Goal: Check status: Check status

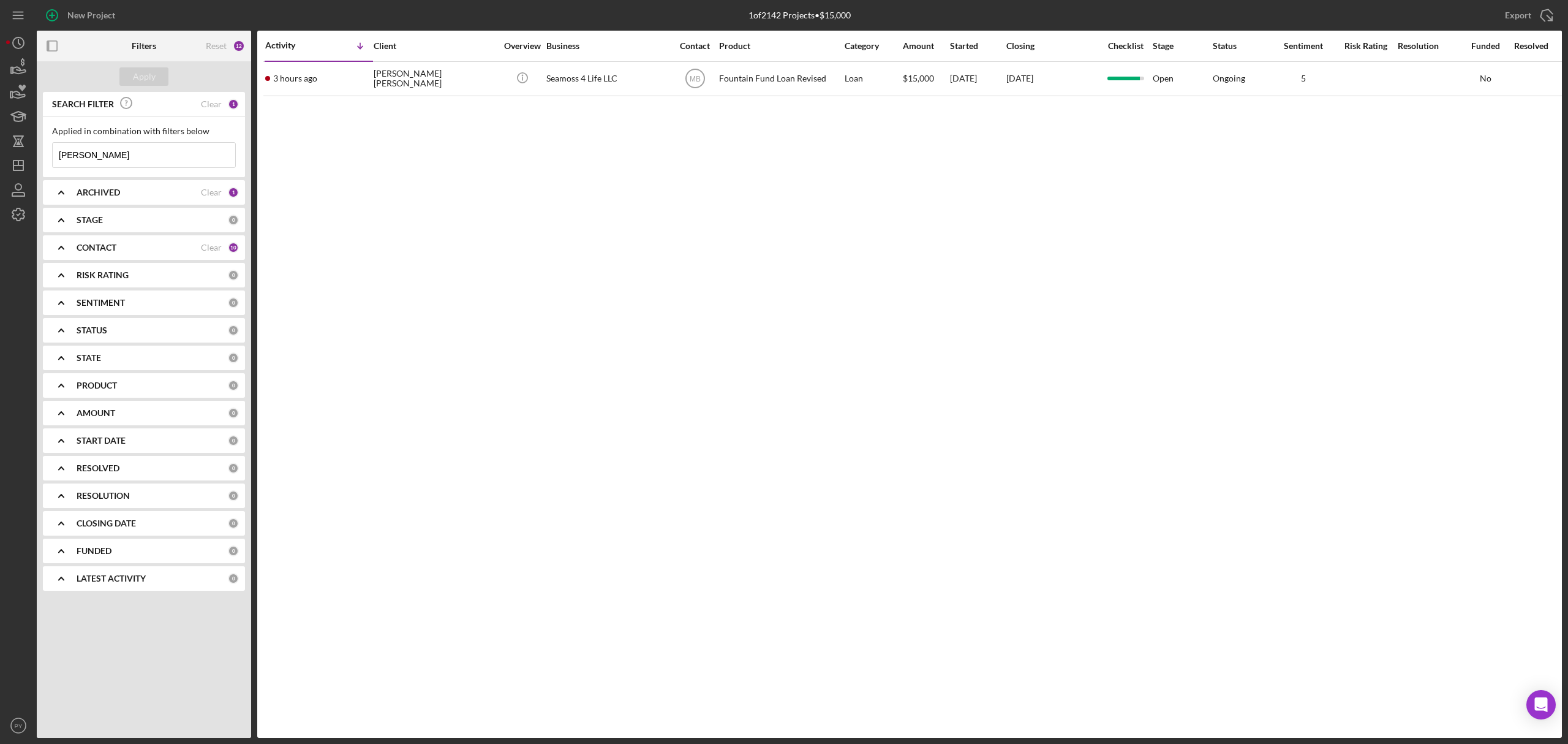
click at [223, 149] on icon "Icon/Menu Close" at bounding box center [223, 155] width 24 height 24
click at [174, 160] on input at bounding box center [144, 155] width 183 height 24
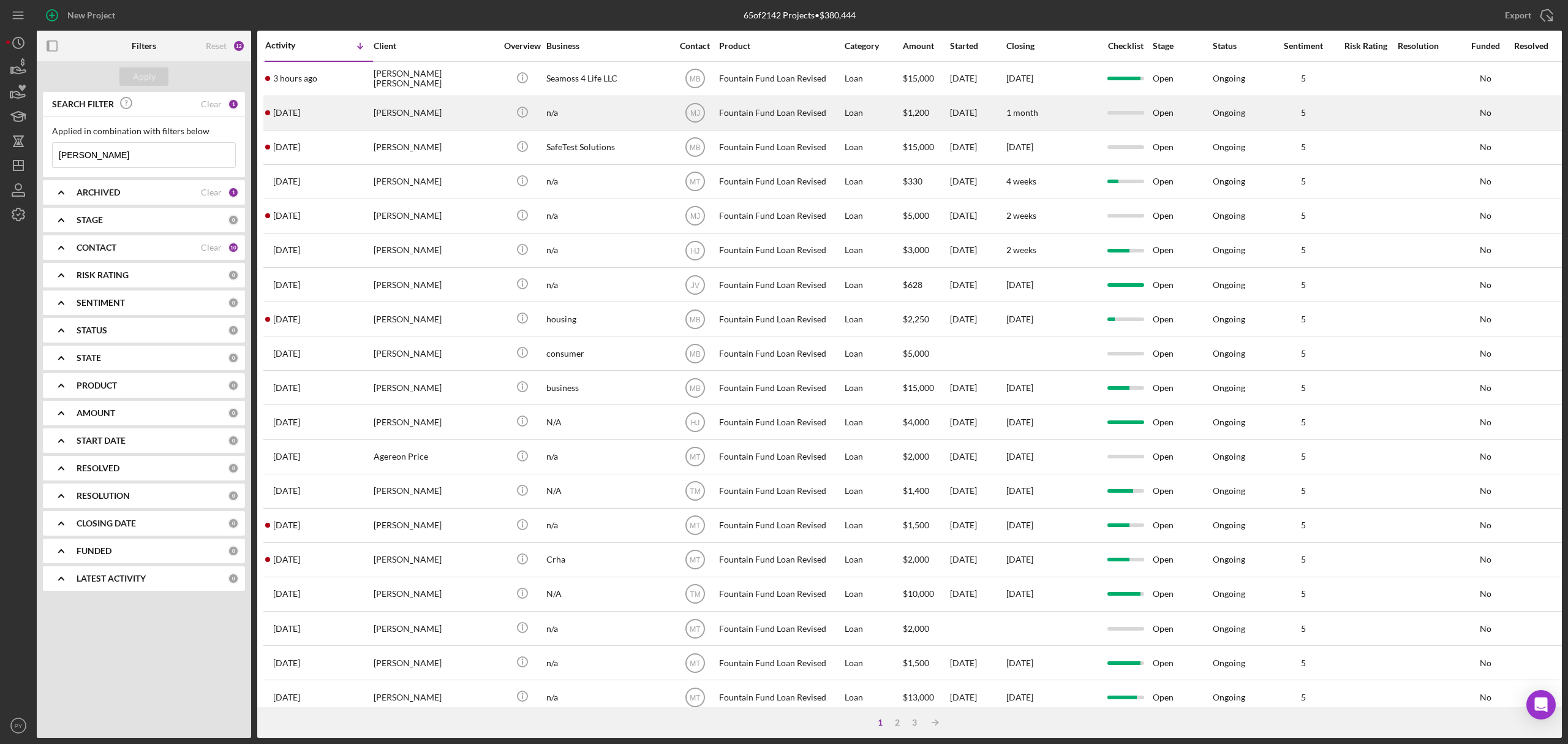
type input "[PERSON_NAME]"
click at [392, 111] on div "[PERSON_NAME]" at bounding box center [434, 113] width 123 height 33
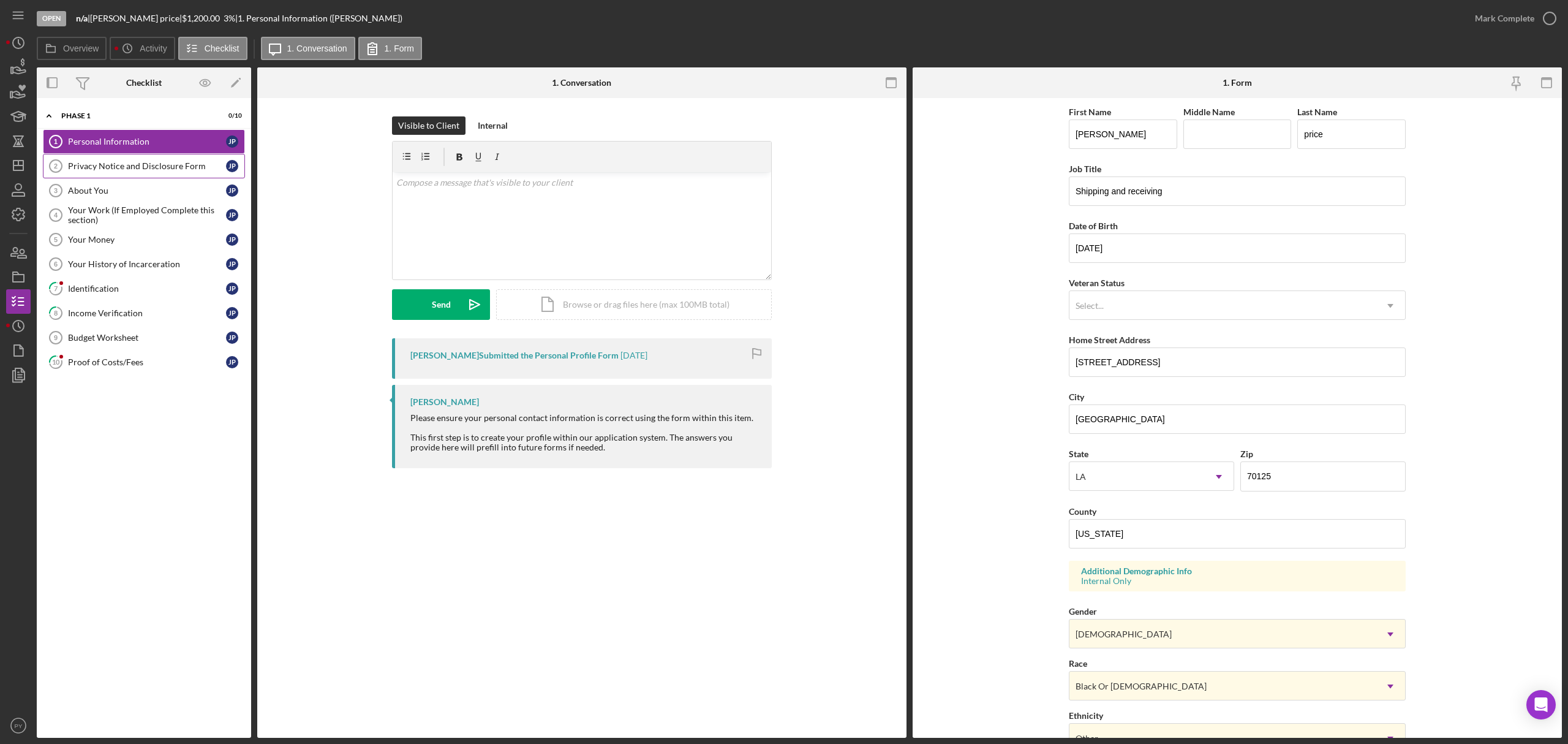
click at [183, 169] on div "Privacy Notice and Disclosure Form" at bounding box center [146, 165] width 158 height 10
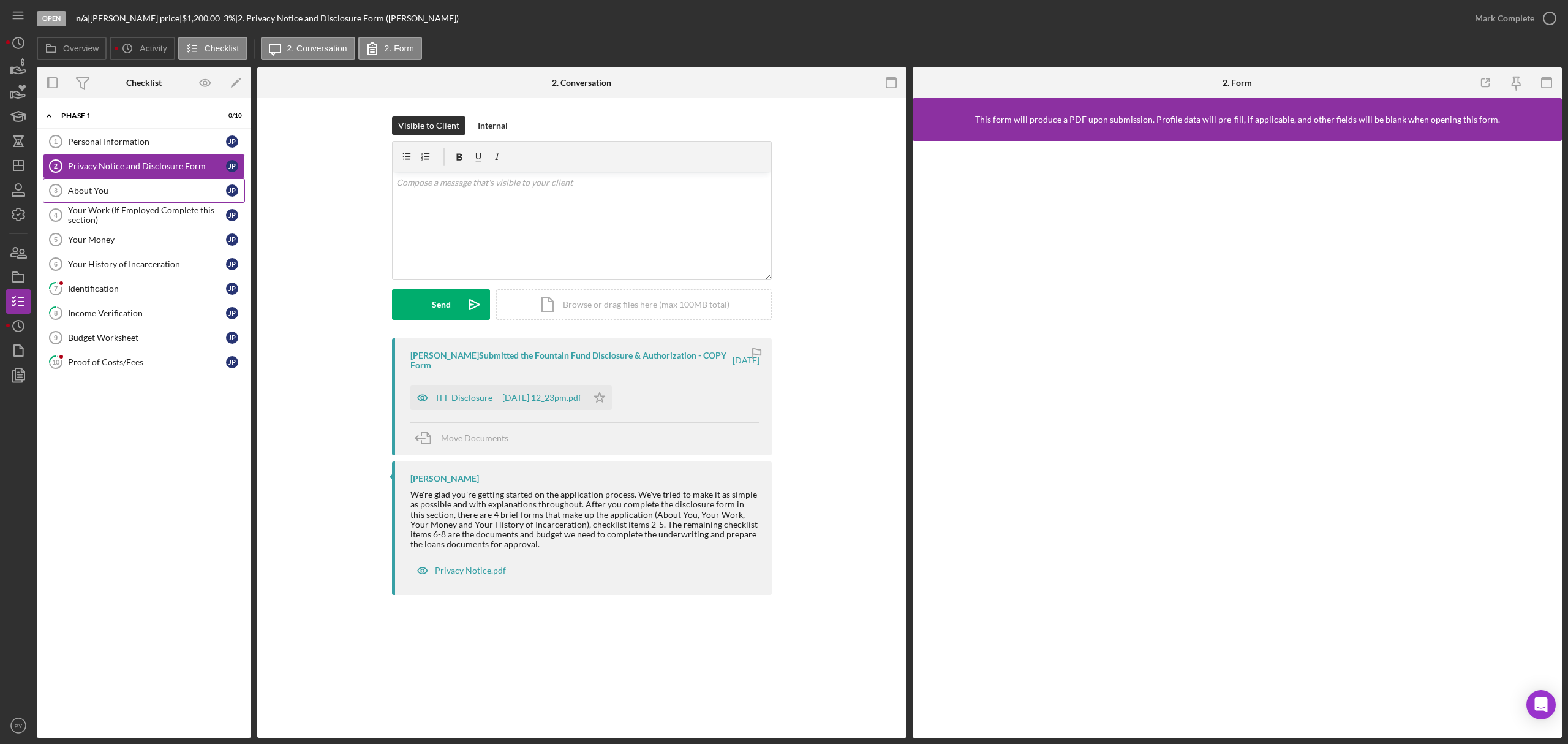
click at [165, 185] on link "About You 3 About You j p" at bounding box center [143, 191] width 202 height 24
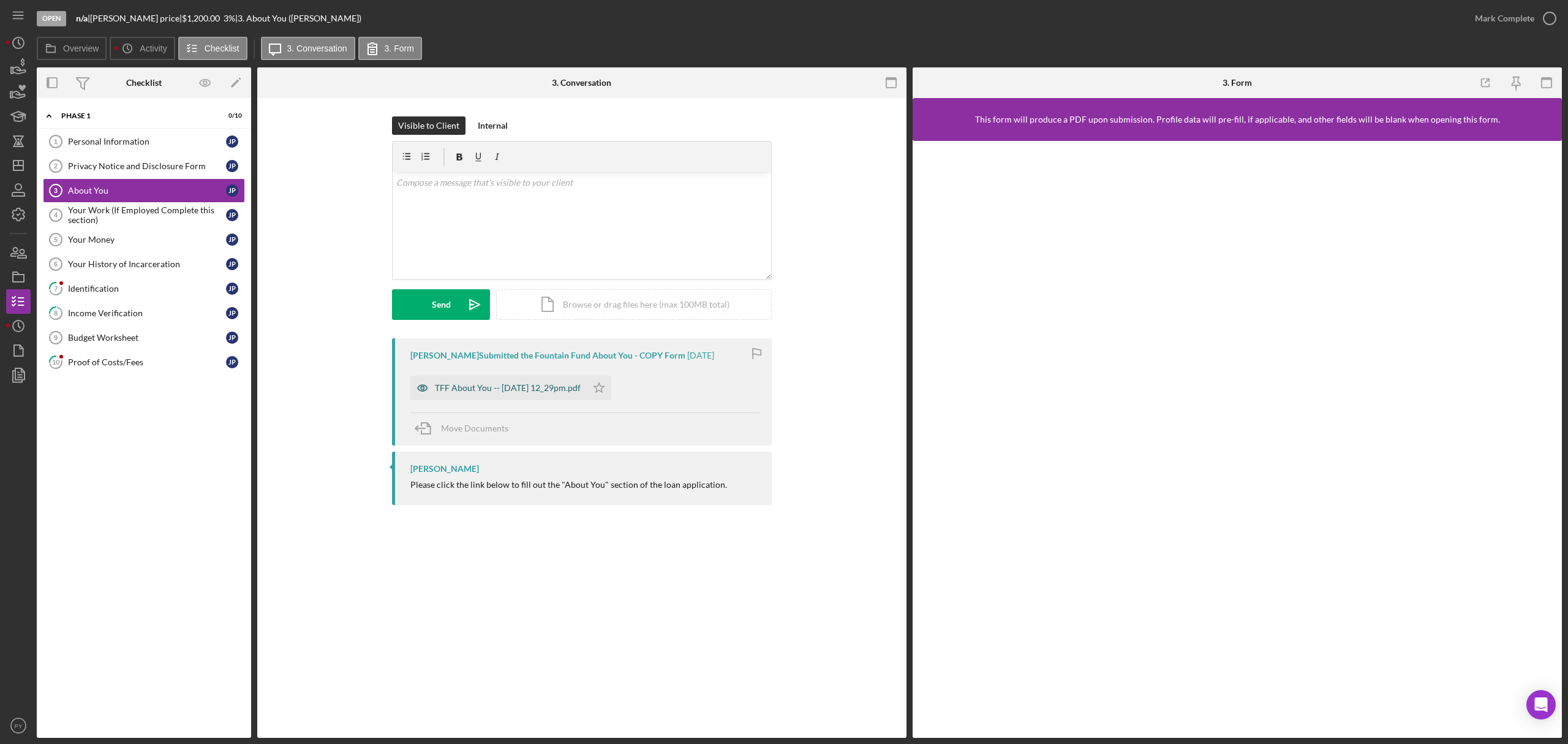
click at [447, 390] on div "TFF About You -- [DATE] 12_29pm.pdf" at bounding box center [507, 387] width 146 height 10
